Goal: Task Accomplishment & Management: Complete application form

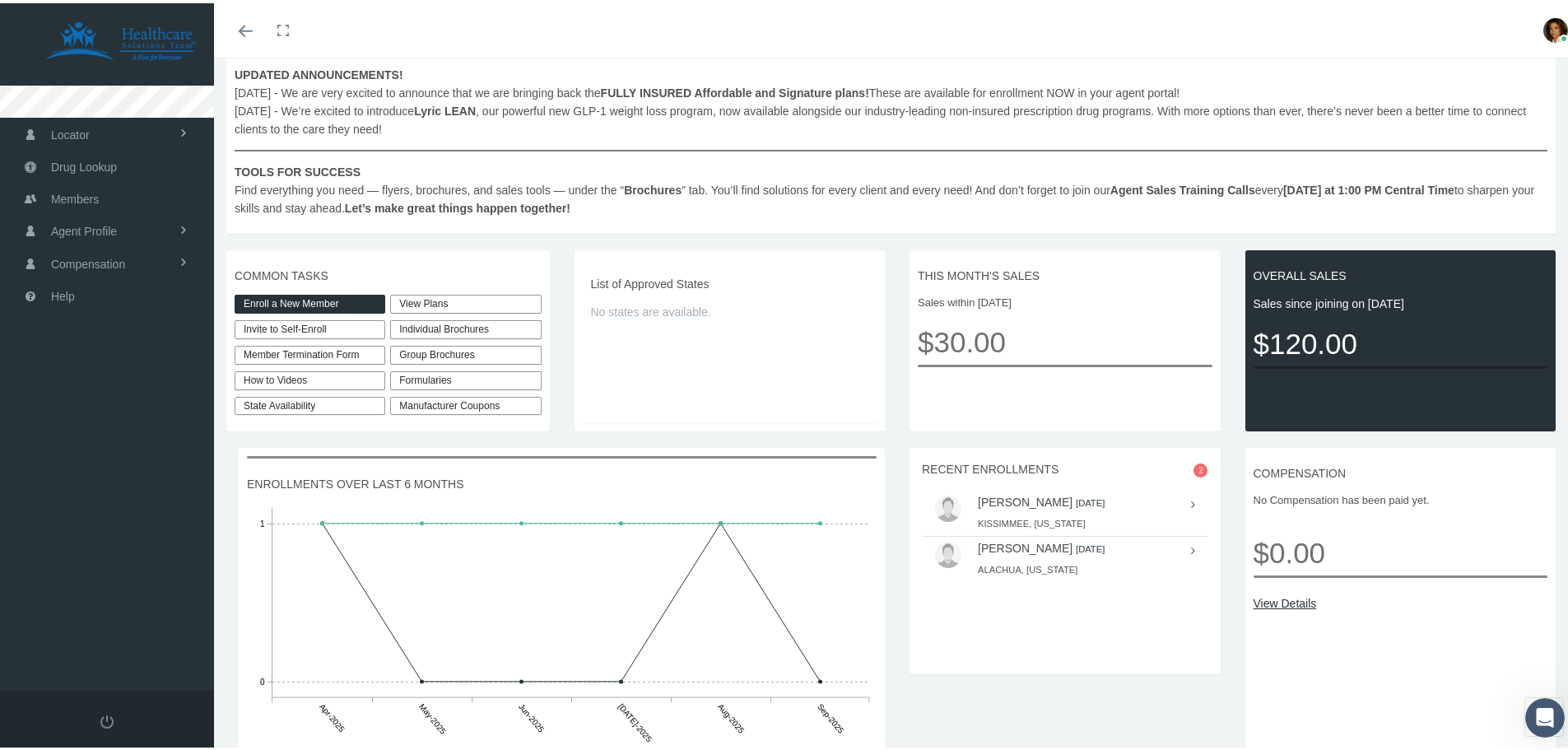
scroll to position [247, 0]
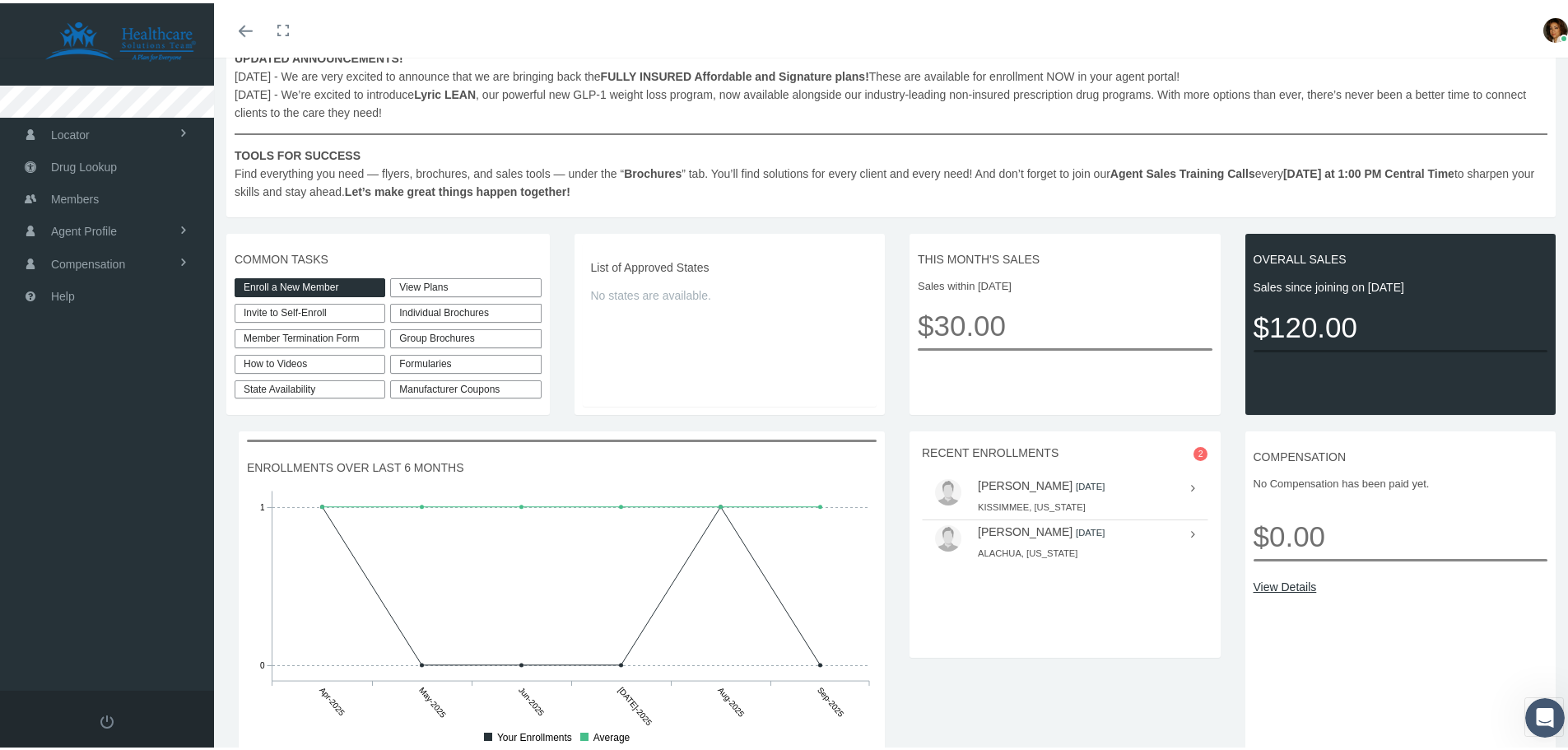
click at [438, 287] on link "View Plans" at bounding box center [465, 284] width 151 height 18
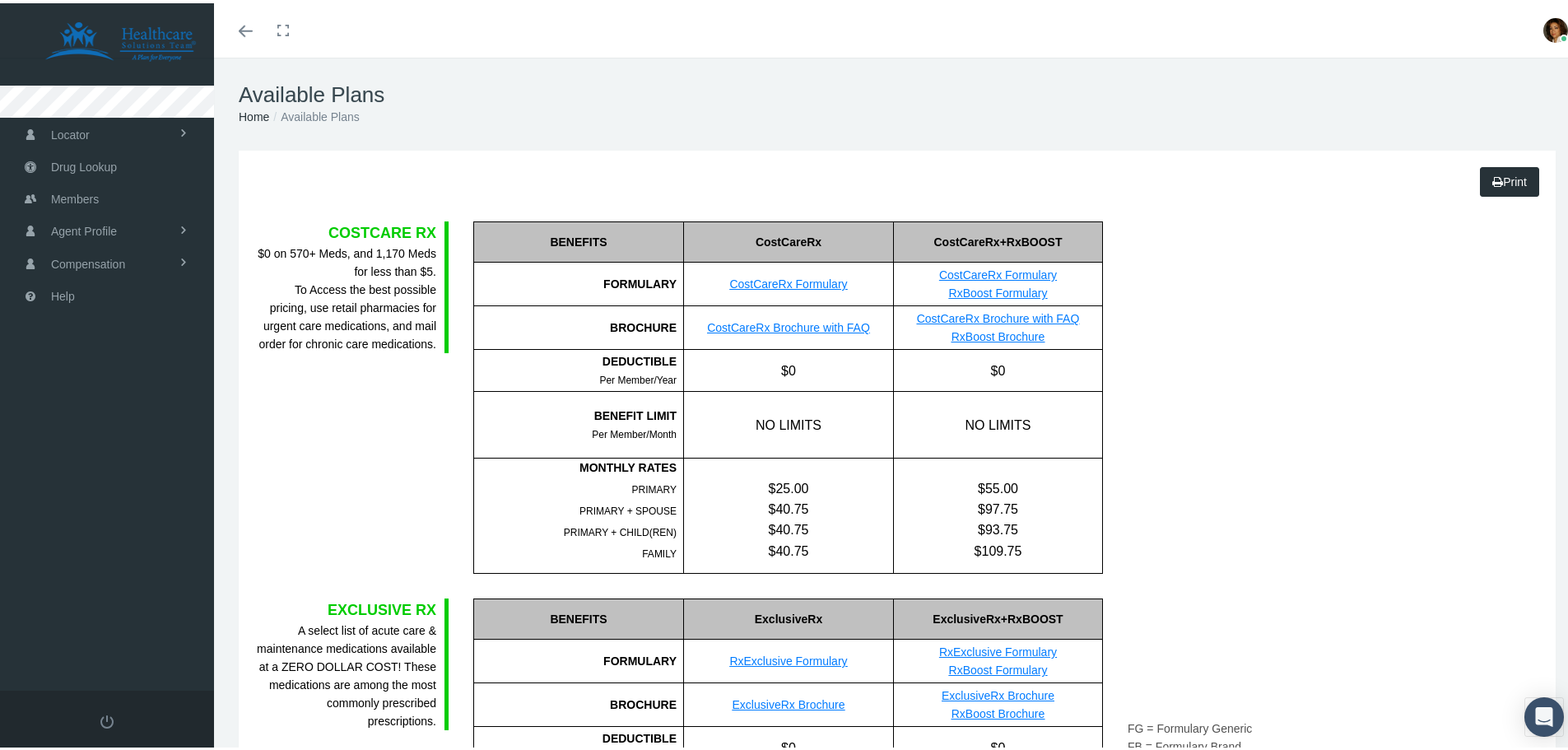
click at [802, 281] on link "CostCareRx Formulary" at bounding box center [788, 280] width 117 height 13
click at [86, 198] on span "Members" at bounding box center [75, 196] width 48 height 31
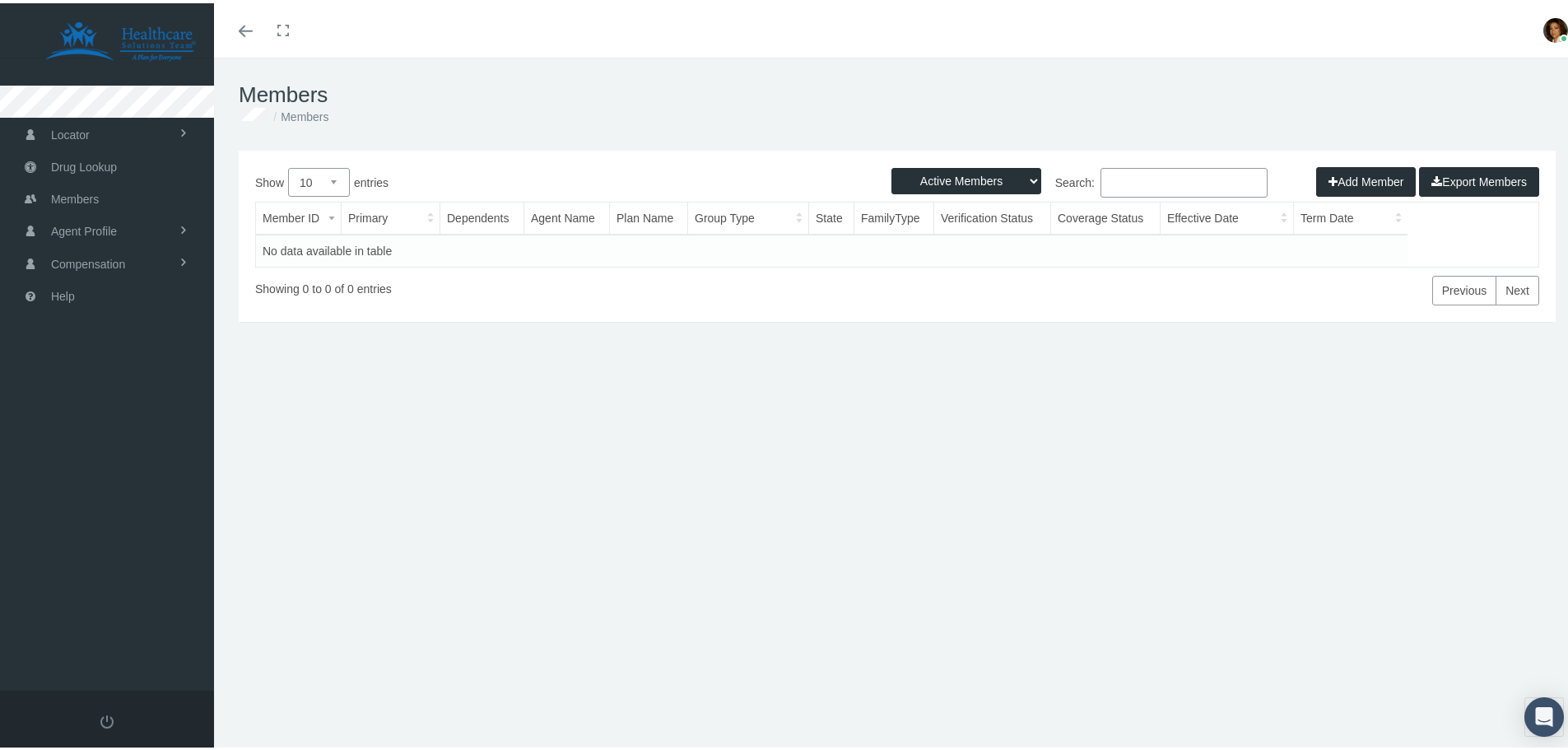
click at [972, 182] on select "Active Members Terminated Members Active & Terminated" at bounding box center [966, 178] width 150 height 26
click at [1061, 254] on td "No data available in table" at bounding box center [831, 247] width 1151 height 32
click at [1329, 180] on div "Add Member Export Members" at bounding box center [1427, 178] width 223 height 30
click at [1350, 179] on div "Add Member Export Members" at bounding box center [1427, 178] width 223 height 30
click at [1354, 177] on div "Add Member Export Members" at bounding box center [1427, 178] width 223 height 30
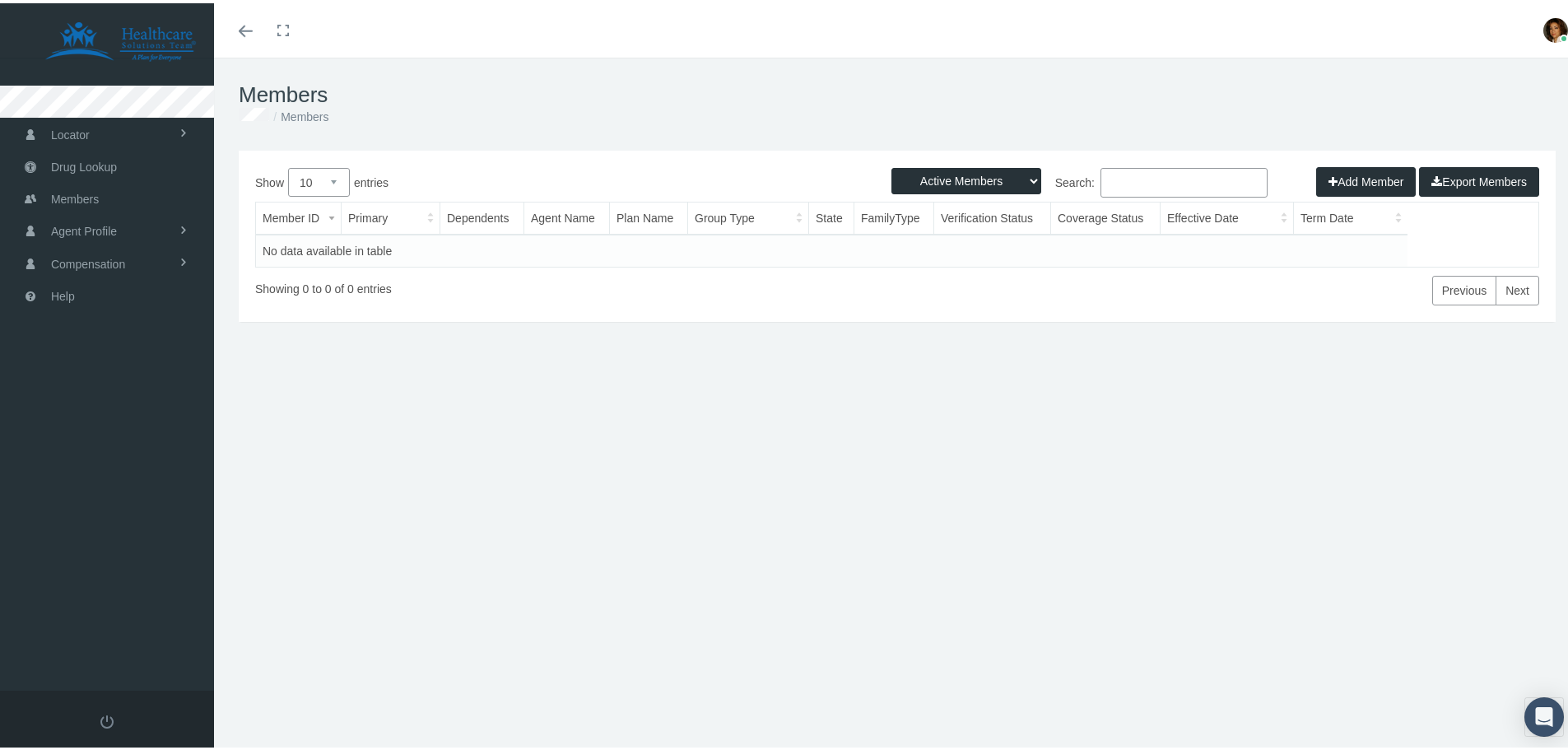
click at [1316, 177] on div "Add Member Export Members" at bounding box center [1427, 178] width 223 height 30
click at [65, 196] on span "Members" at bounding box center [75, 196] width 48 height 31
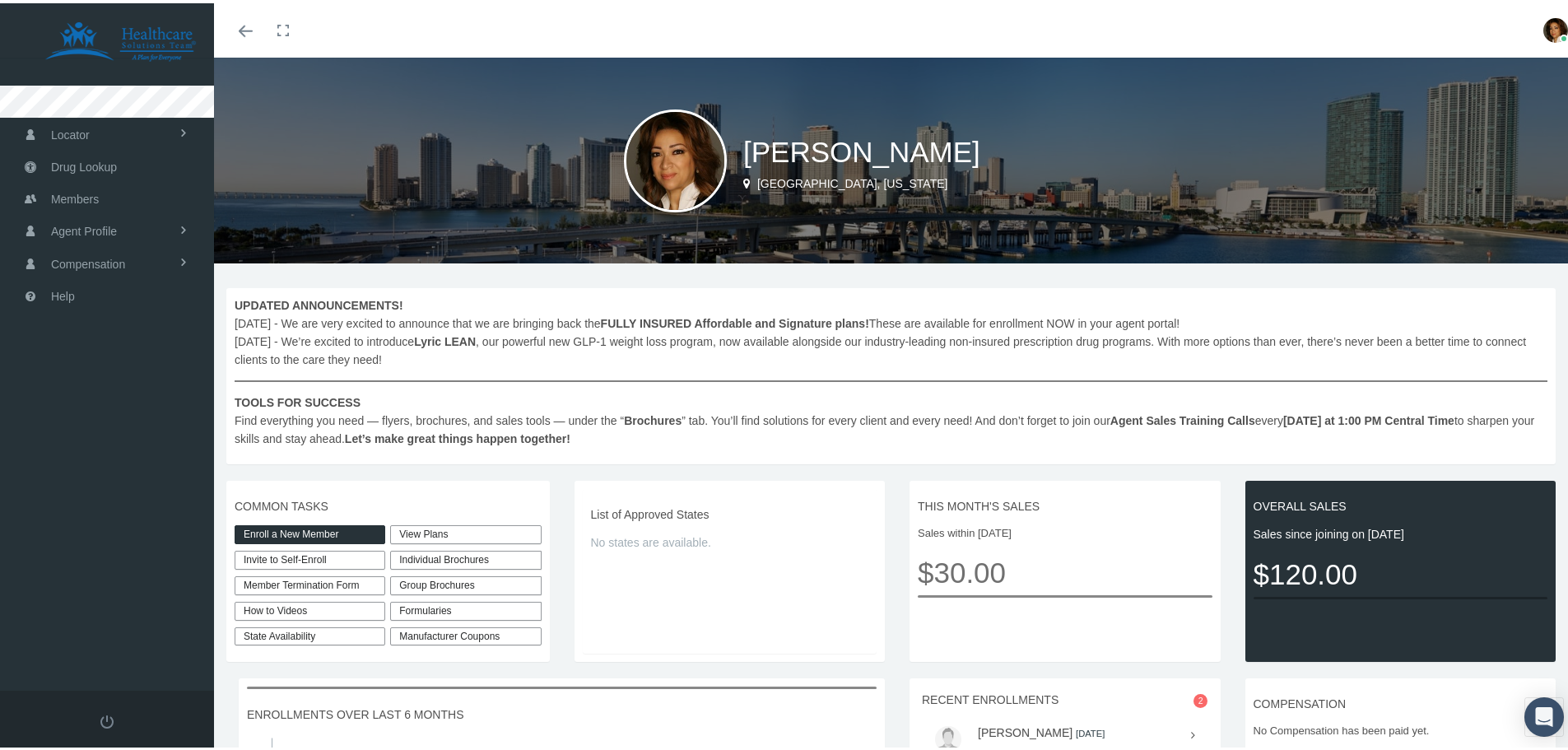
click at [332, 553] on link "Invite to Self-Enroll" at bounding box center [310, 557] width 151 height 18
type input "[URL][DOMAIN_NAME]"
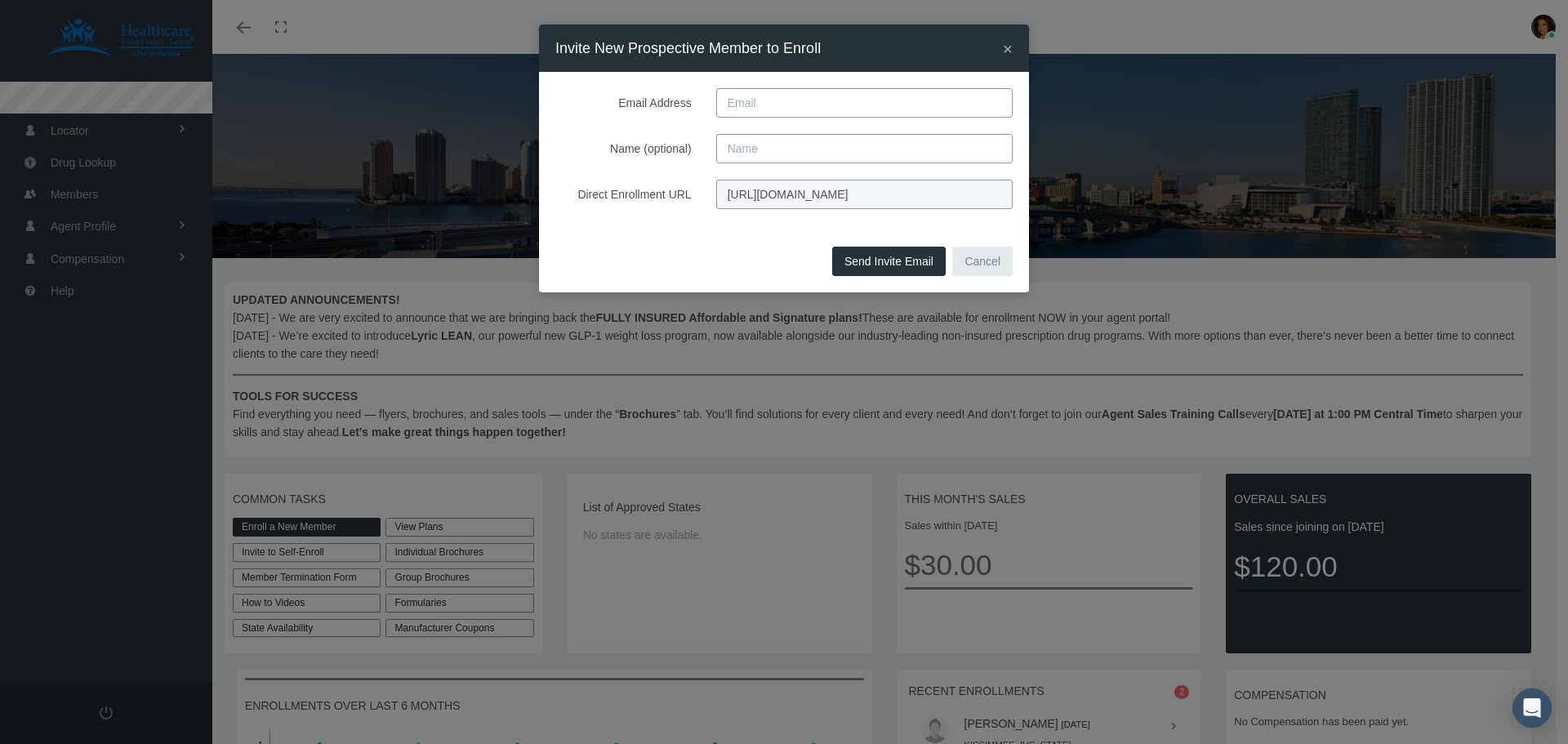
click at [782, 109] on input "Email Address" at bounding box center [864, 103] width 296 height 29
paste input "[EMAIL_ADDRESS][DOMAIN_NAME]"
click at [728, 105] on input "[EMAIL_ADDRESS][DOMAIN_NAME]" at bounding box center [864, 103] width 296 height 29
type input "[EMAIL_ADDRESS][DOMAIN_NAME]"
click at [738, 139] on input "Name (optional)" at bounding box center [864, 149] width 296 height 29
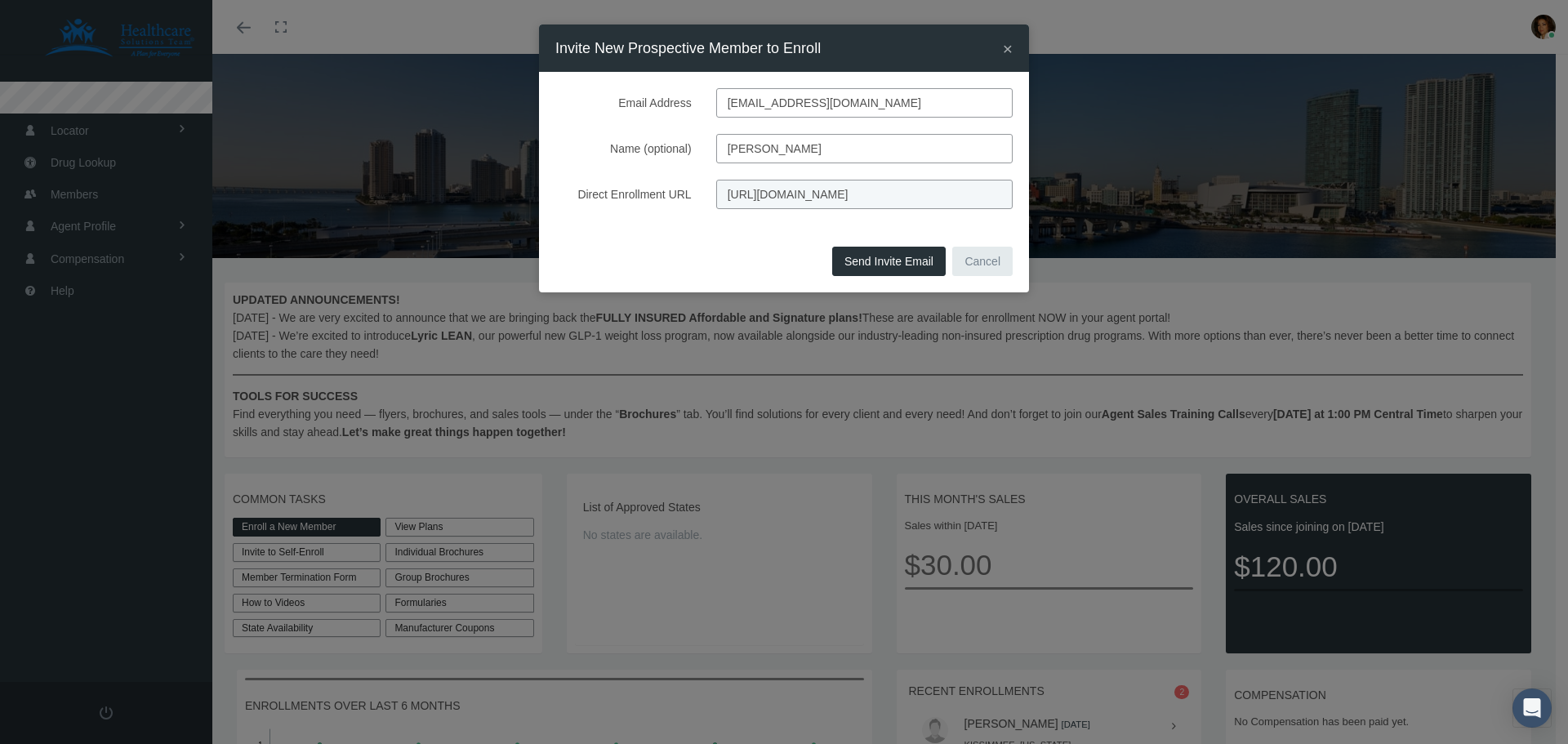
type input "[PERSON_NAME]"
click at [880, 261] on button "Send Invite Email" at bounding box center [889, 261] width 114 height 29
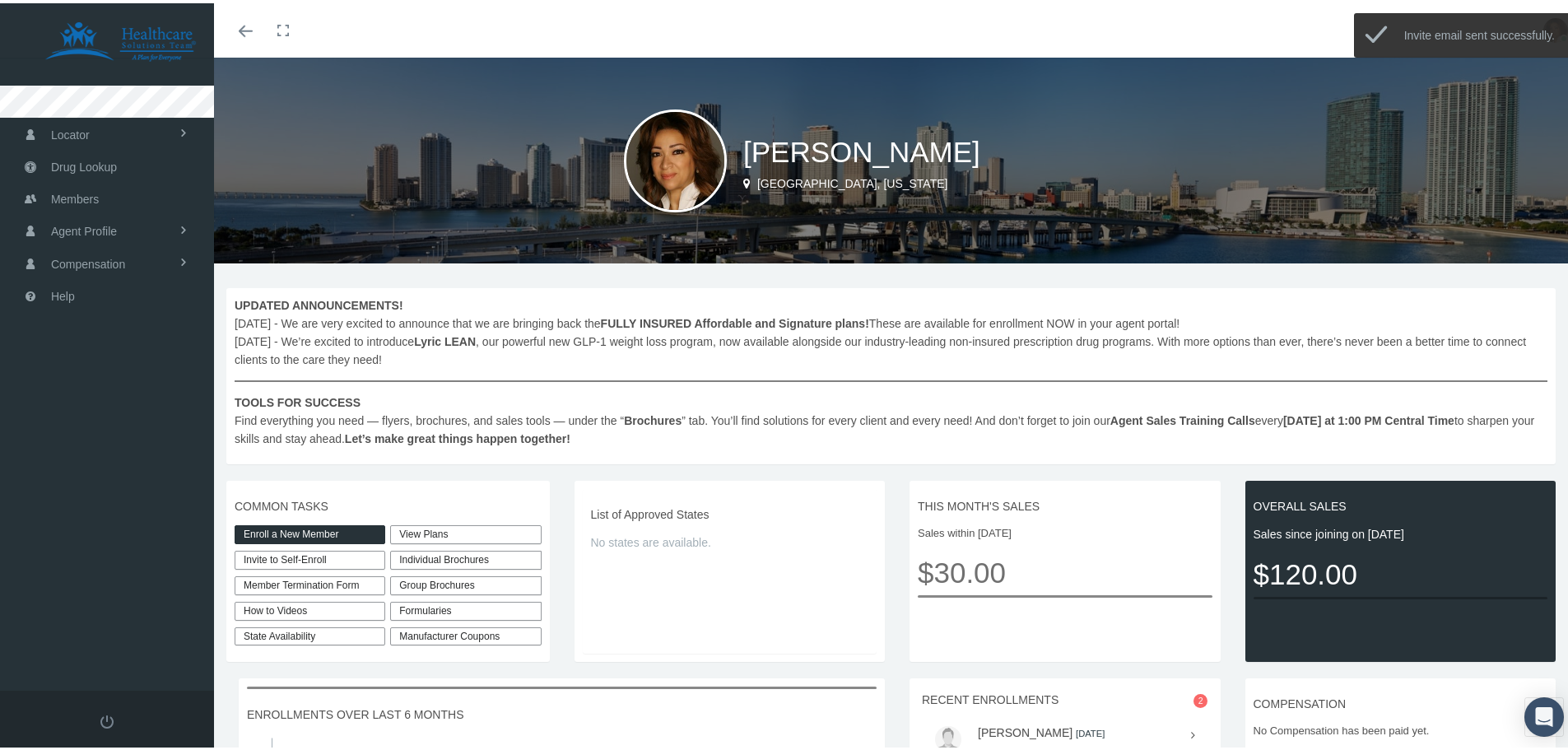
click at [318, 533] on link "Enroll a New Member" at bounding box center [310, 531] width 151 height 18
